Goal: Task Accomplishment & Management: Complete application form

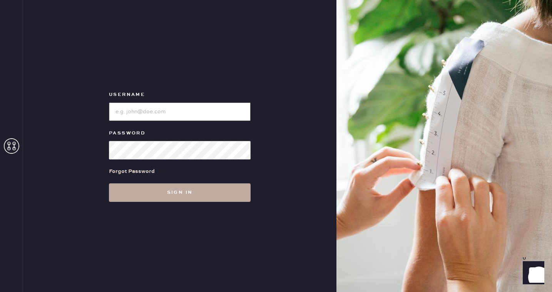
type input "reformationbeverlyhills"
click at [198, 193] on button "Sign in" at bounding box center [180, 192] width 142 height 18
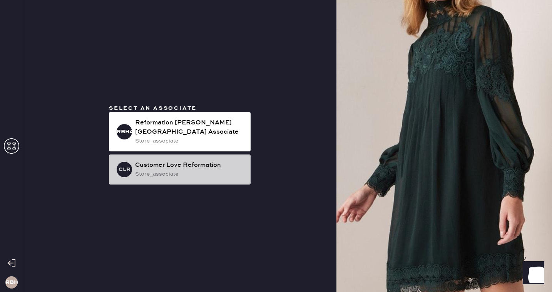
click at [186, 172] on div "store_associate" at bounding box center [189, 174] width 109 height 8
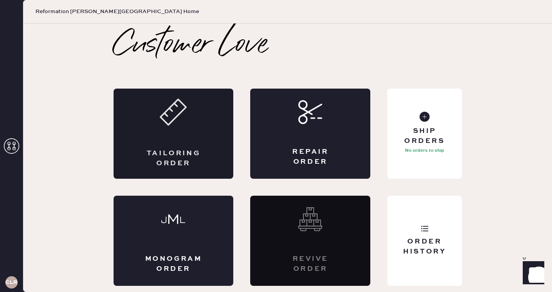
click at [156, 146] on div "Tailoring Order" at bounding box center [174, 134] width 120 height 90
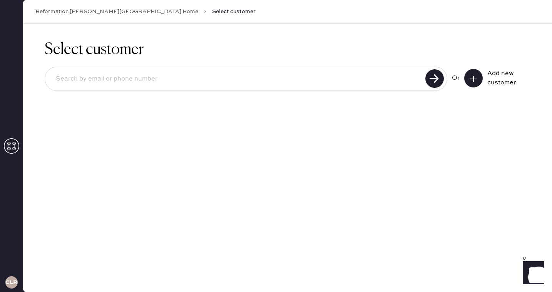
click at [95, 77] on input at bounding box center [237, 79] width 374 height 18
paste input "[EMAIL_ADDRESS][PERSON_NAME][DOMAIN_NAME]"
type input "[EMAIL_ADDRESS][PERSON_NAME][DOMAIN_NAME]"
click at [477, 79] on icon at bounding box center [474, 79] width 8 height 8
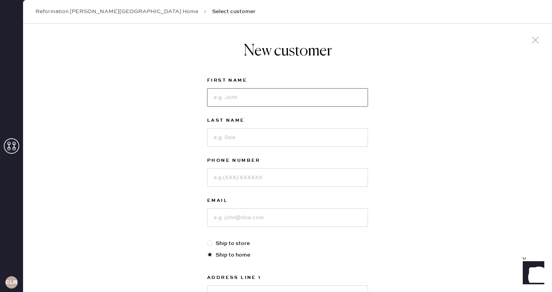
click at [248, 99] on input at bounding box center [287, 97] width 161 height 18
paste input "Tallulah"
type input "Tallulah"
click at [240, 143] on input at bounding box center [287, 137] width 161 height 18
paste input "[PERSON_NAME]"
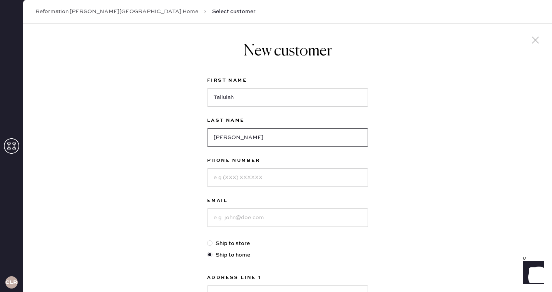
type input "[PERSON_NAME]"
click at [222, 177] on input at bounding box center [287, 177] width 161 height 18
type input "9257881349"
click at [247, 215] on input at bounding box center [287, 217] width 161 height 18
paste input "[EMAIL_ADDRESS][PERSON_NAME][DOMAIN_NAME]"
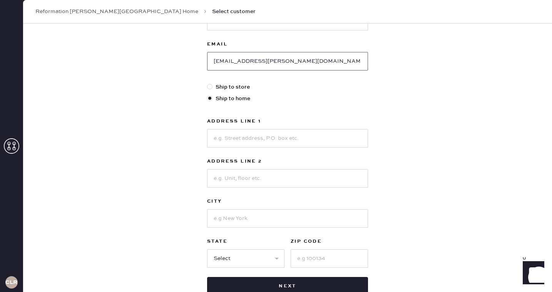
scroll to position [158, 0]
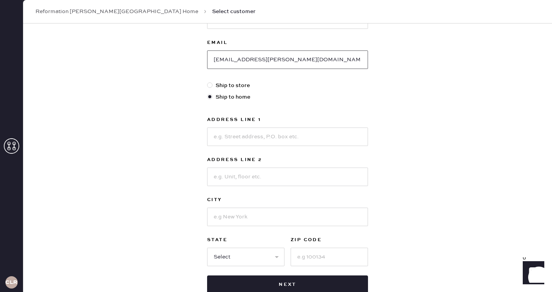
type input "[EMAIL_ADDRESS][PERSON_NAME][DOMAIN_NAME]"
click at [249, 136] on input at bounding box center [287, 136] width 161 height 18
type input "[STREET_ADDRESS][US_STATE]"
click at [234, 178] on input at bounding box center [287, 177] width 161 height 18
type input "Unit 401"
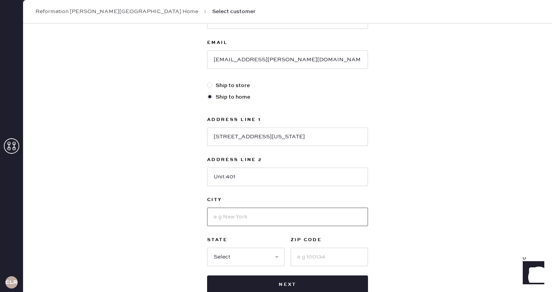
click at [248, 216] on input at bounding box center [287, 217] width 161 height 18
type input "[GEOGRAPHIC_DATA]"
click at [250, 253] on select "Select AK AL AR AZ CA CO CT DC DE FL GA HI IA ID IL IN KS KY LA MA MD ME MI MN …" at bounding box center [245, 257] width 77 height 18
select select "CA"
click at [207, 248] on select "Select AK AL AR AZ CA CO CT DC DE FL GA HI IA ID IL IN KS KY LA MA MD ME MI MN …" at bounding box center [245, 257] width 77 height 18
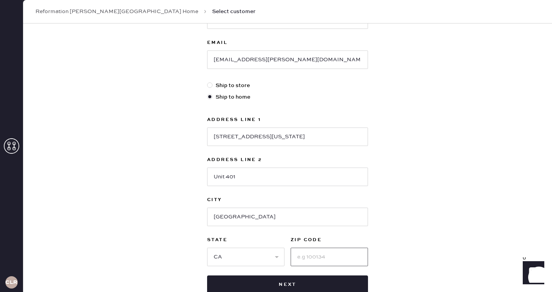
click at [305, 257] on input at bounding box center [329, 257] width 77 height 18
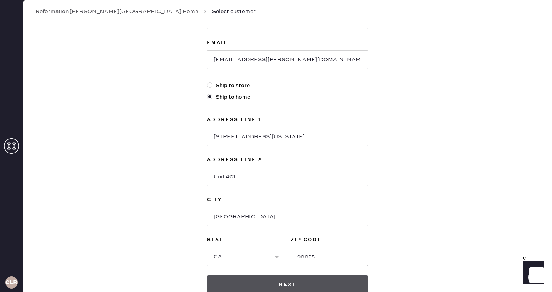
type input "90025"
click at [311, 287] on button "Next" at bounding box center [287, 284] width 161 height 18
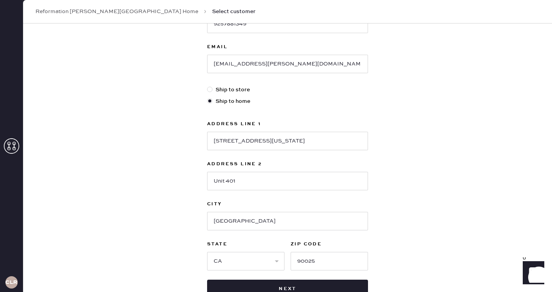
scroll to position [166, 0]
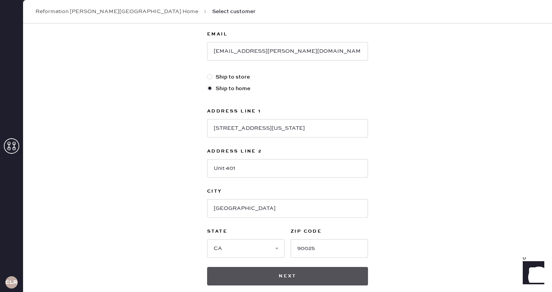
click at [309, 280] on button "Next" at bounding box center [287, 276] width 161 height 18
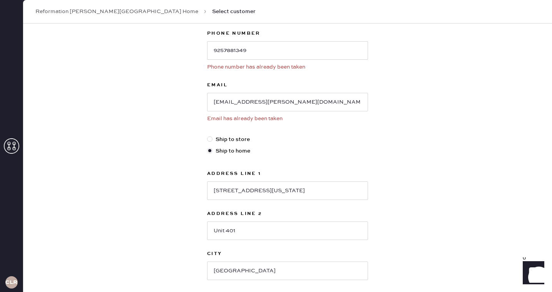
scroll to position [133, 0]
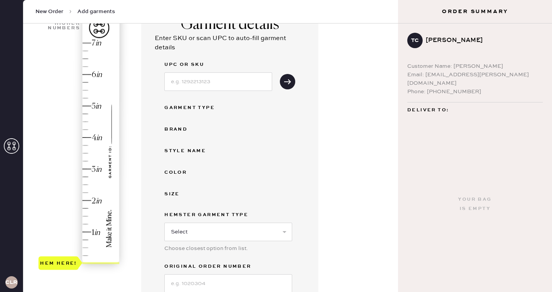
scroll to position [77, 0]
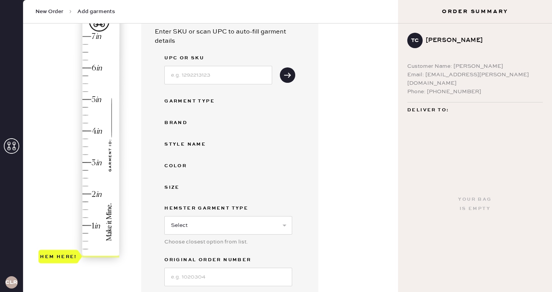
click at [87, 178] on div "Hem here!" at bounding box center [80, 146] width 82 height 227
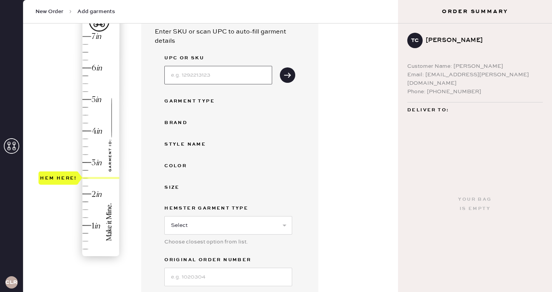
click at [206, 79] on input at bounding box center [218, 75] width 108 height 18
type input "1314838PIB004"
click at [204, 101] on div "Garment Type" at bounding box center [195, 101] width 62 height 9
click at [178, 101] on div "Garment Type" at bounding box center [195, 101] width 62 height 9
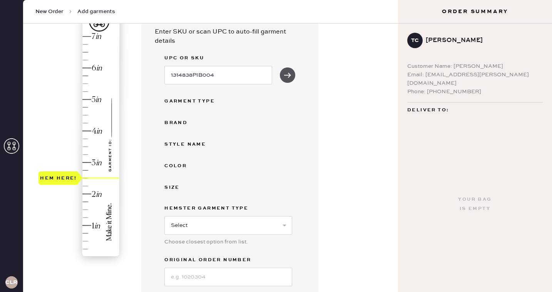
click at [287, 75] on icon "submit" at bounding box center [288, 75] width 8 height 8
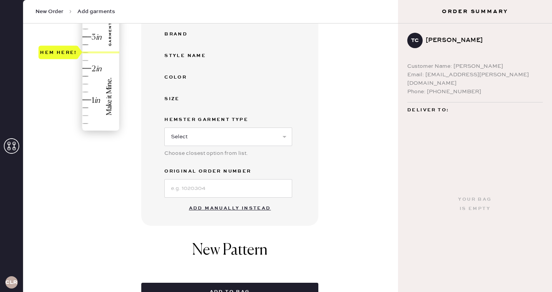
scroll to position [205, 0]
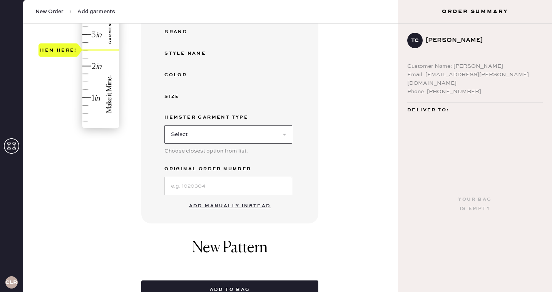
click at [220, 141] on select "Select Basic Skirt Jeans Leggings Pants Shorts Basic Sleeved Dress Basic Sleeve…" at bounding box center [228, 134] width 128 height 18
select select "4"
click at [164, 125] on select "Select Basic Skirt Jeans Leggings Pants Shorts Basic Sleeved Dress Basic Sleeve…" at bounding box center [228, 134] width 128 height 18
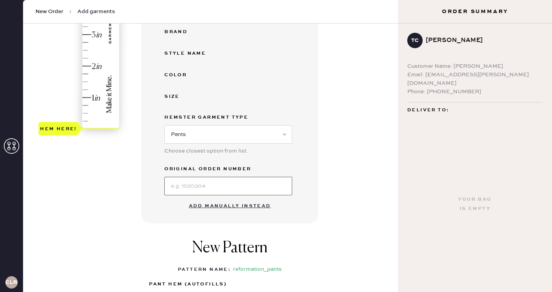
click at [198, 186] on input at bounding box center [228, 186] width 128 height 18
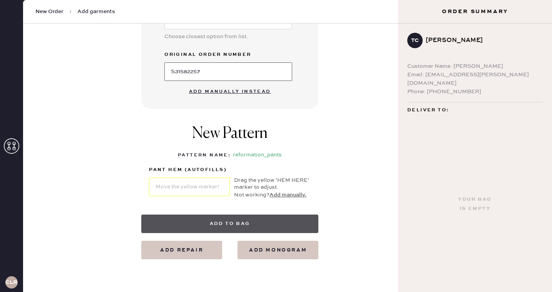
scroll to position [325, 0]
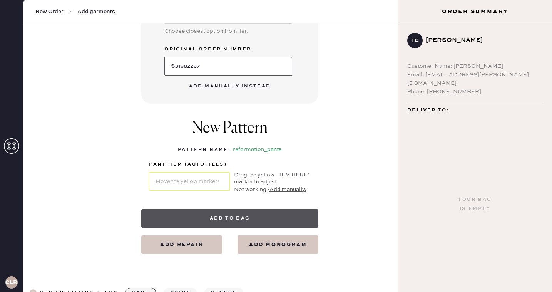
type input "S31582257"
click at [245, 220] on button "Add to bag" at bounding box center [229, 218] width 177 height 18
click at [227, 214] on button "Add to bag" at bounding box center [229, 218] width 177 height 18
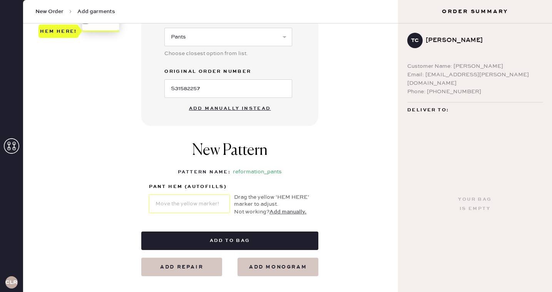
scroll to position [308, 0]
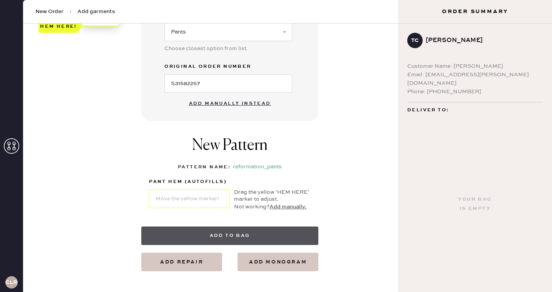
click at [238, 231] on button "Add to bag" at bounding box center [229, 235] width 177 height 18
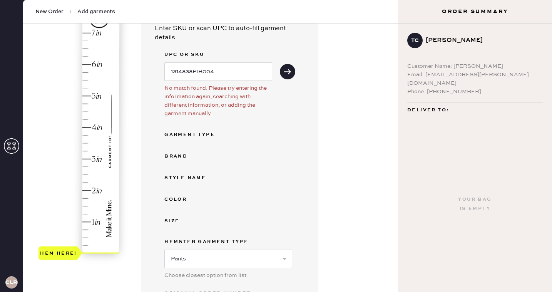
scroll to position [79, 0]
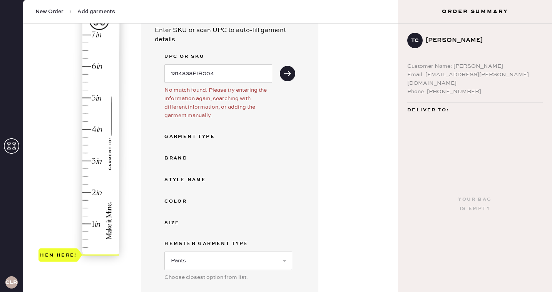
type input "2.5"
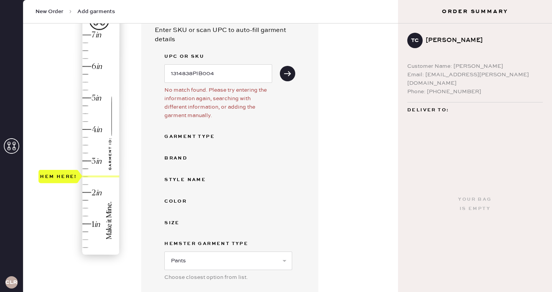
click at [86, 174] on div "Hem here!" at bounding box center [80, 145] width 82 height 227
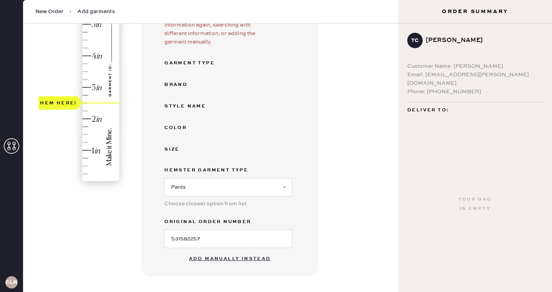
scroll to position [156, 0]
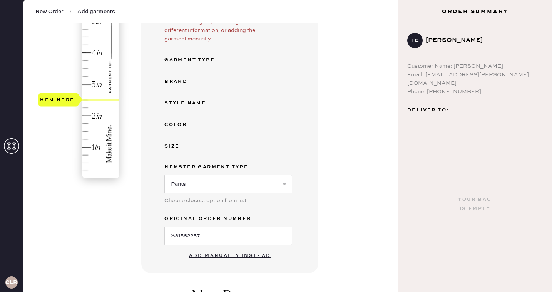
click at [179, 83] on div "Brand" at bounding box center [195, 81] width 62 height 9
click at [201, 54] on div "UPC or SKU 1314838PIB004 No match found. Please try entering the information ag…" at bounding box center [229, 110] width 131 height 270
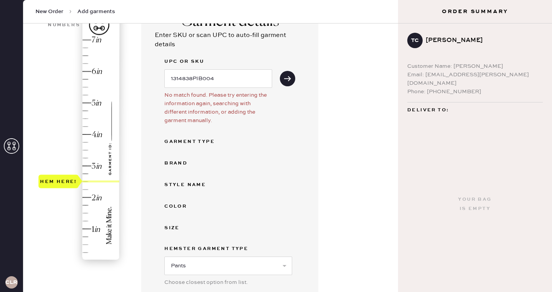
scroll to position [71, 0]
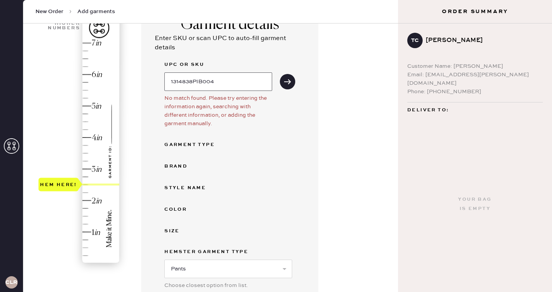
click at [243, 81] on input "1314838PIB004" at bounding box center [218, 81] width 108 height 18
click at [287, 82] on icon "submit" at bounding box center [288, 82] width 8 height 8
drag, startPoint x: 226, startPoint y: 78, endPoint x: 161, endPoint y: 80, distance: 64.3
click at [161, 80] on div "Garment details Enter SKU or scan UPC to auto-fill garment details UPC or SKU 1…" at bounding box center [229, 182] width 177 height 352
click at [290, 80] on use "submit" at bounding box center [287, 81] width 7 height 5
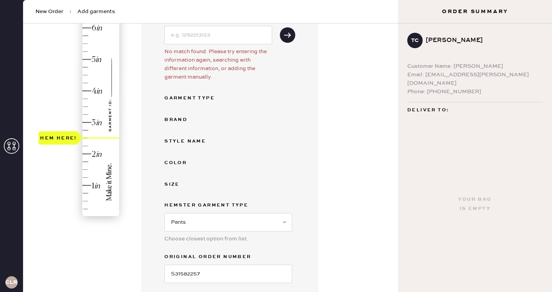
click at [194, 89] on div "UPC or SKU No match found. Please try entering the information again, searching…" at bounding box center [229, 148] width 131 height 270
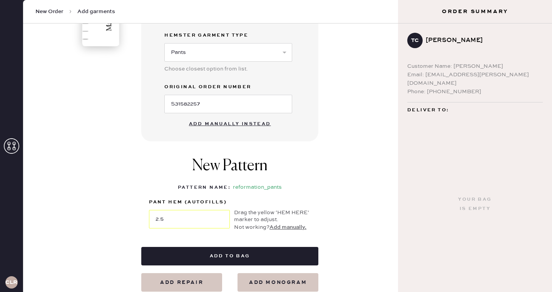
scroll to position [319, 0]
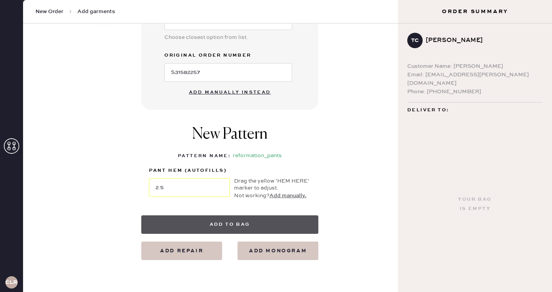
click at [237, 223] on button "Add to bag" at bounding box center [229, 224] width 177 height 18
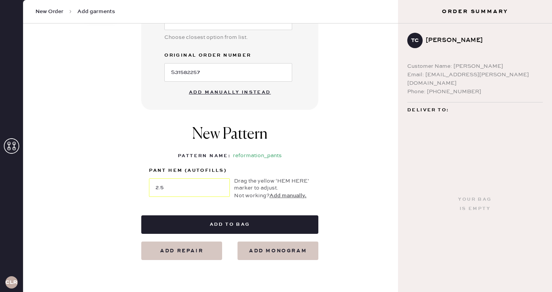
click at [241, 215] on div "New Pattern Pattern Name : reformation_pants 1 in 2 in 3 in 4 in Show higher nu…" at bounding box center [229, 163] width 177 height 106
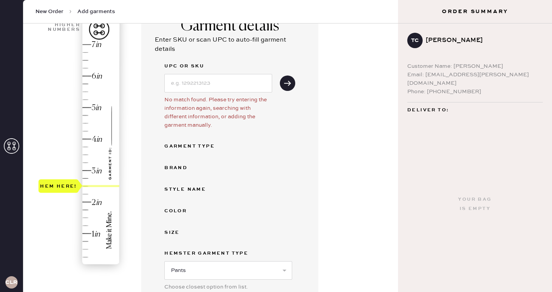
scroll to position [69, 0]
click at [182, 148] on div "Garment Type" at bounding box center [195, 147] width 62 height 9
click at [181, 169] on div "Brand" at bounding box center [195, 168] width 62 height 9
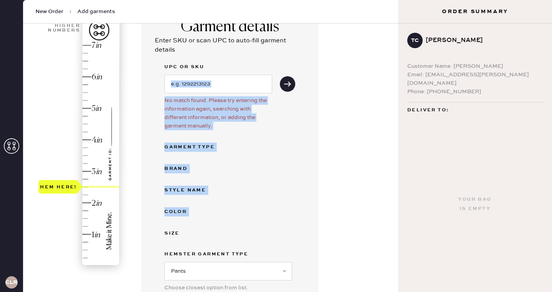
drag, startPoint x: 198, startPoint y: 223, endPoint x: 208, endPoint y: 90, distance: 133.6
click at [208, 89] on div "UPC or SKU No match found. Please try entering the information again, searching…" at bounding box center [229, 197] width 131 height 270
click at [236, 82] on input at bounding box center [218, 84] width 108 height 18
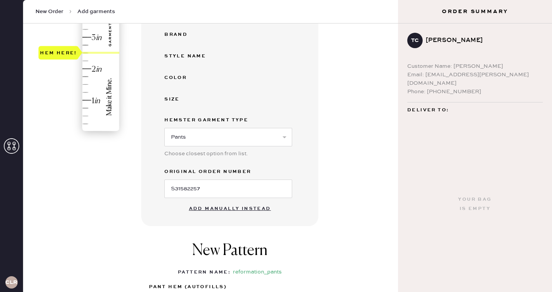
scroll to position [203, 0]
click at [240, 207] on button "Add manually instead" at bounding box center [229, 208] width 91 height 15
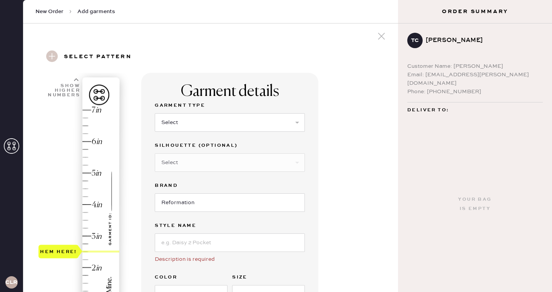
scroll to position [0, 0]
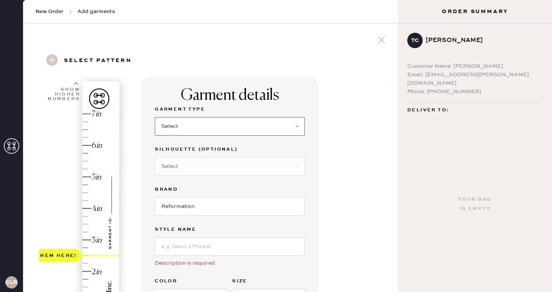
click at [218, 127] on select "Select Basic Skirt Jeans Leggings Pants Shorts Basic Sleeved Dress Basic Sleeve…" at bounding box center [230, 126] width 150 height 18
select select "4"
click at [155, 117] on select "Select Basic Skirt Jeans Leggings Pants Shorts Basic Sleeved Dress Basic Sleeve…" at bounding box center [230, 126] width 150 height 18
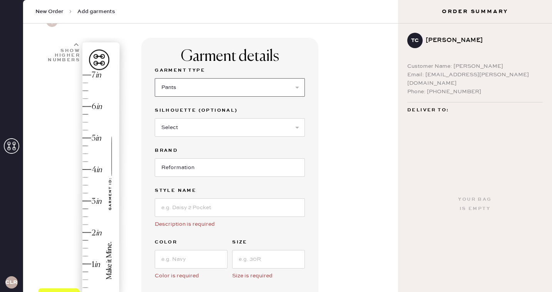
scroll to position [44, 0]
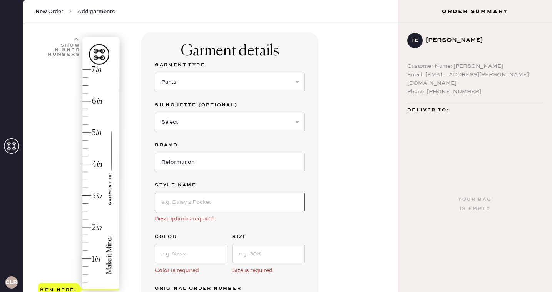
click at [225, 206] on input at bounding box center [230, 202] width 150 height 18
type input "Vida Low Rise"
click at [186, 258] on input at bounding box center [191, 254] width 73 height 18
type input "Pitch Black"
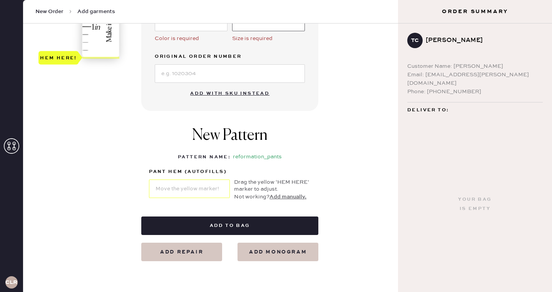
scroll to position [280, 0]
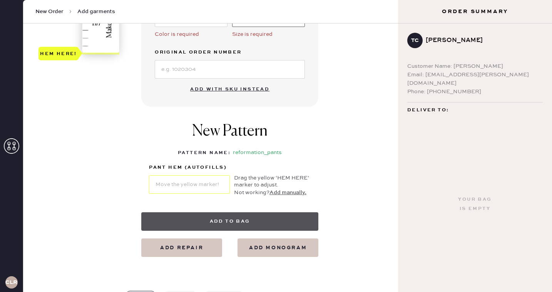
type input "4"
click at [220, 224] on button "Add to bag" at bounding box center [229, 221] width 177 height 18
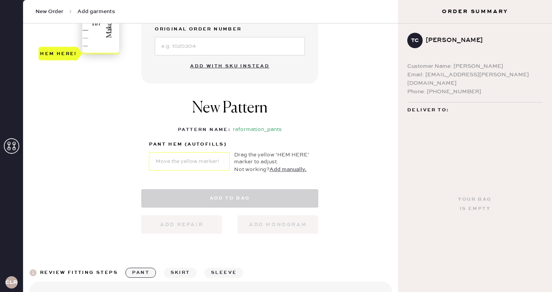
select select "4"
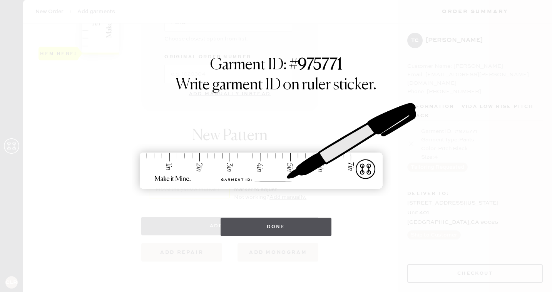
click at [260, 225] on button "Done" at bounding box center [276, 227] width 111 height 18
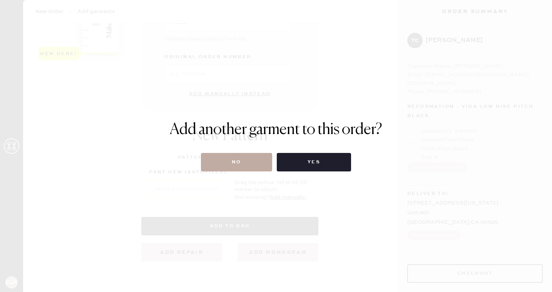
click at [253, 158] on button "No" at bounding box center [236, 162] width 71 height 18
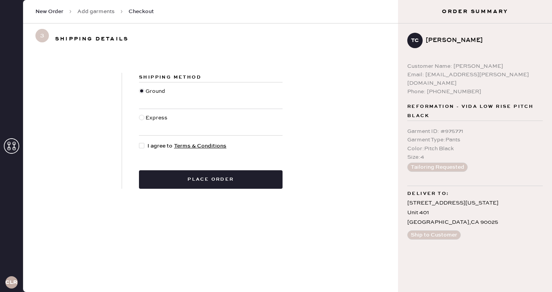
click at [143, 144] on div at bounding box center [141, 145] width 5 height 5
click at [139, 142] on input "I agree to Terms & Conditions" at bounding box center [139, 142] width 0 height 0
checkbox input "true"
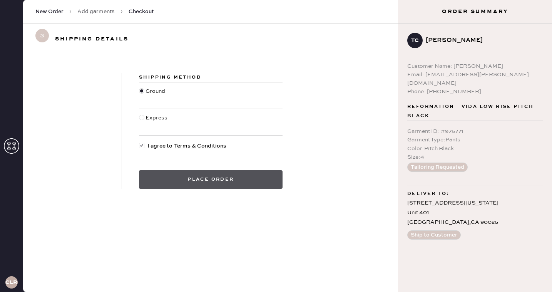
click at [195, 181] on button "Place order" at bounding box center [211, 179] width 144 height 18
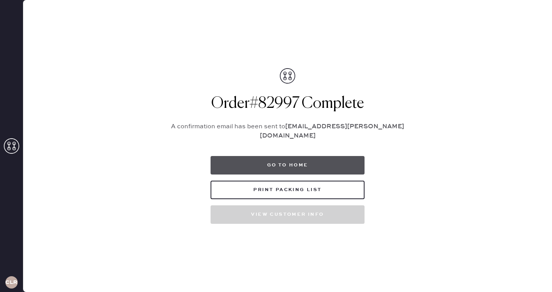
click at [287, 164] on button "Go to home" at bounding box center [288, 165] width 154 height 18
